Goal: Task Accomplishment & Management: Use online tool/utility

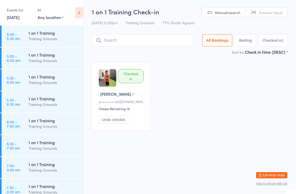
click at [43, 127] on div "Training Grounds" at bounding box center [53, 127] width 50 height 6
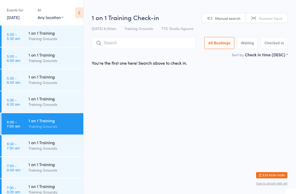
click at [152, 41] on input "search" at bounding box center [144, 43] width 104 height 12
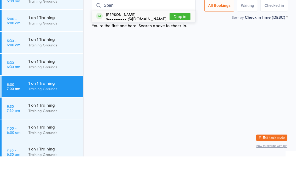
type input "Spen"
click at [188, 50] on button "Drop in" at bounding box center [180, 54] width 21 height 8
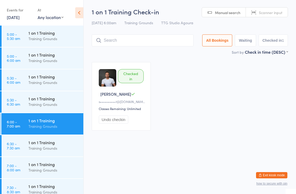
click at [207, 133] on div "Checked in Spencer C s••••••••••1@gmail.com Classes Remaining: Unlimited Undo c…" at bounding box center [190, 97] width 206 height 78
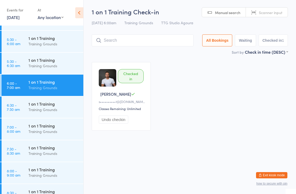
scroll to position [38, 0]
click at [44, 151] on div "1 on 1 Training" at bounding box center [53, 148] width 50 height 6
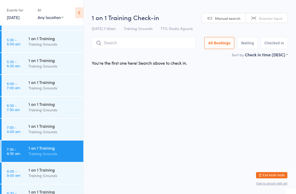
click at [20, 20] on link "[DATE]" at bounding box center [13, 17] width 13 height 6
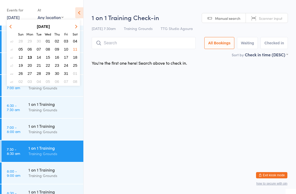
click at [22, 59] on span "12" at bounding box center [21, 57] width 4 height 4
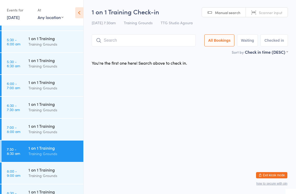
click at [20, 20] on link "[DATE]" at bounding box center [13, 17] width 13 height 6
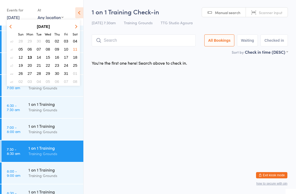
click at [29, 57] on span "13" at bounding box center [30, 57] width 4 height 4
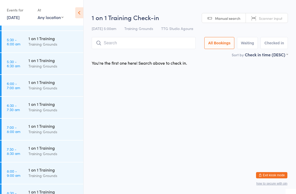
click at [53, 150] on div "1 on 1 Training" at bounding box center [53, 148] width 50 height 6
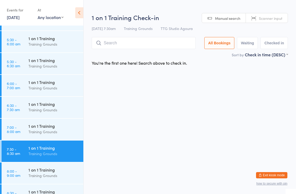
click at [141, 40] on input "search" at bounding box center [144, 43] width 104 height 12
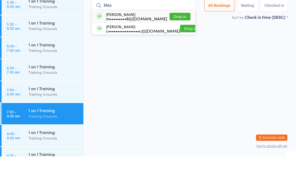
type input "Mas"
click at [177, 50] on button "Drop in" at bounding box center [180, 54] width 21 height 8
